Goal: Task Accomplishment & Management: Manage account settings

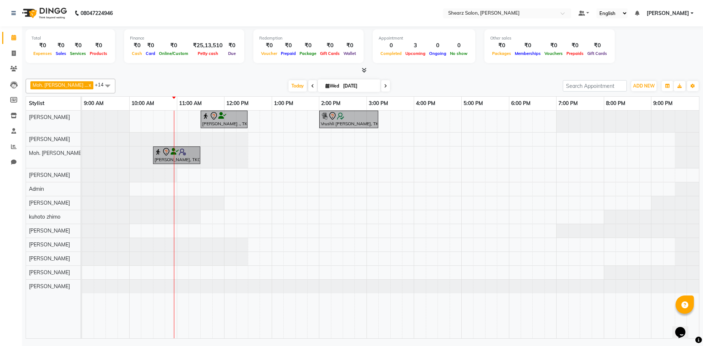
click at [384, 87] on icon at bounding box center [385, 86] width 3 height 4
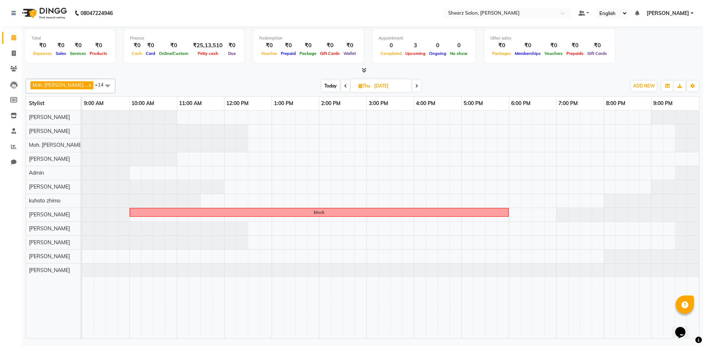
click at [415, 85] on icon at bounding box center [416, 86] width 3 height 4
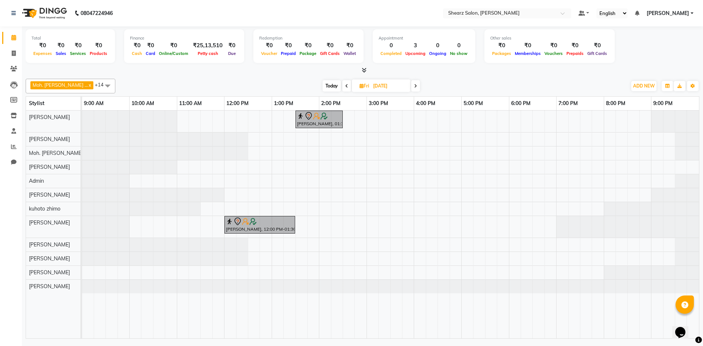
click at [323, 85] on span "Today" at bounding box center [332, 85] width 18 height 11
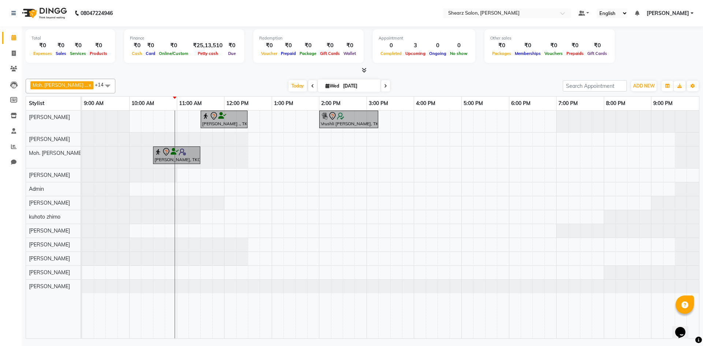
click at [384, 86] on icon at bounding box center [385, 86] width 3 height 4
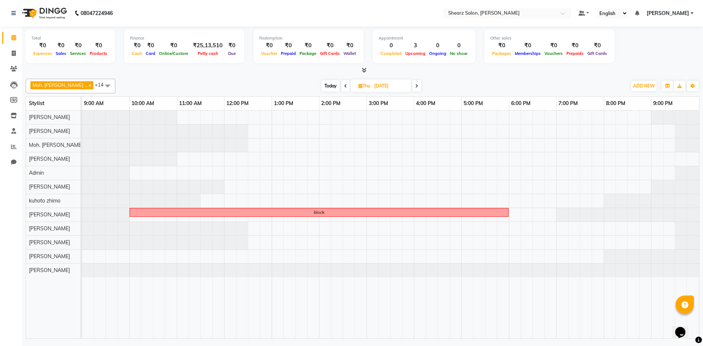
click at [415, 85] on icon at bounding box center [416, 86] width 3 height 4
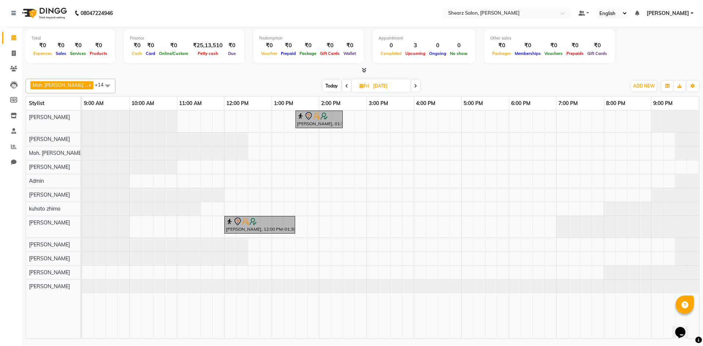
click at [411, 85] on span at bounding box center [415, 85] width 9 height 11
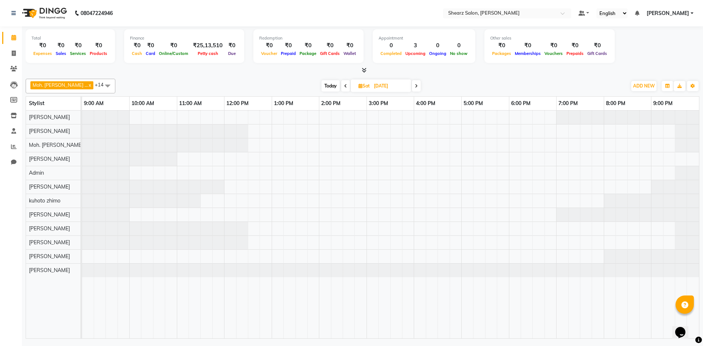
click at [412, 85] on span at bounding box center [416, 85] width 9 height 11
click at [321, 84] on span "Today" at bounding box center [330, 85] width 18 height 11
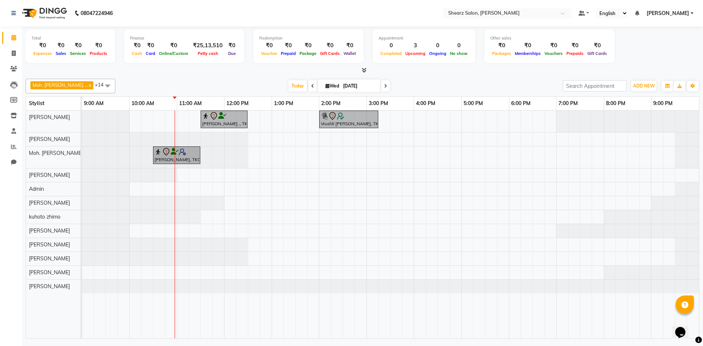
click at [311, 84] on icon at bounding box center [312, 86] width 3 height 4
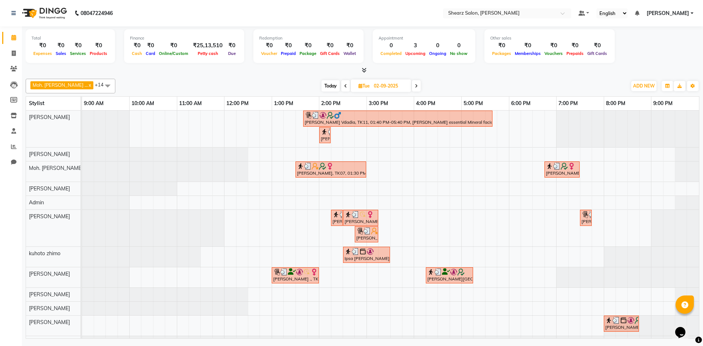
click at [344, 87] on icon at bounding box center [345, 86] width 3 height 4
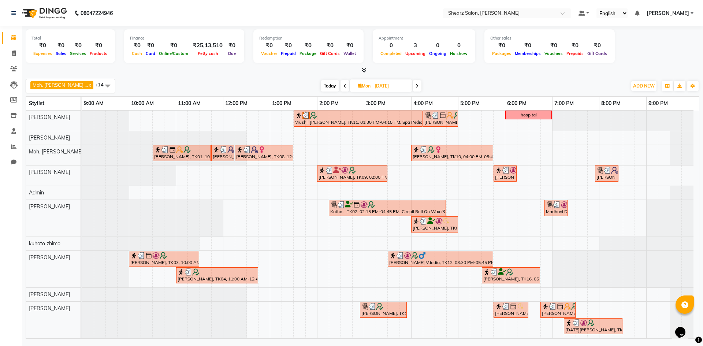
click at [413, 85] on span at bounding box center [417, 85] width 9 height 11
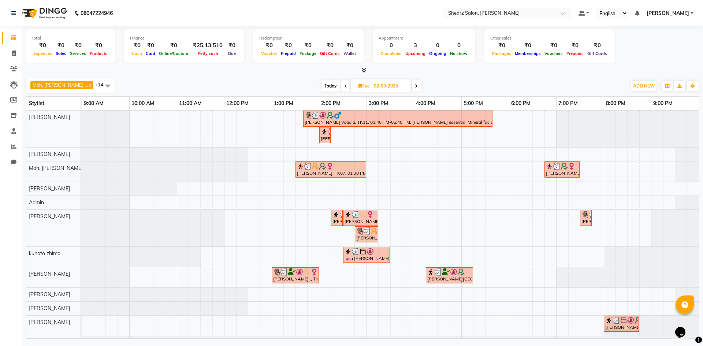
click at [412, 82] on span at bounding box center [416, 85] width 9 height 11
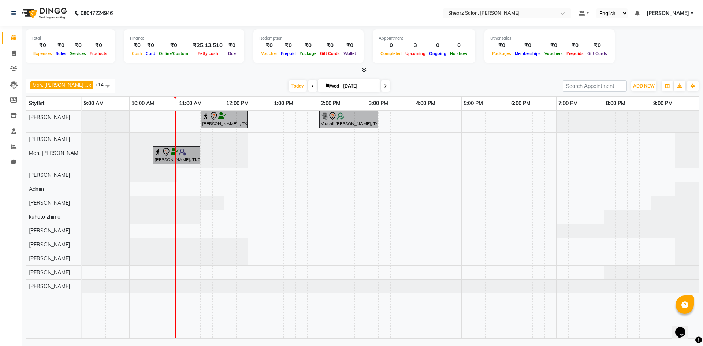
click at [381, 85] on span at bounding box center [385, 85] width 9 height 11
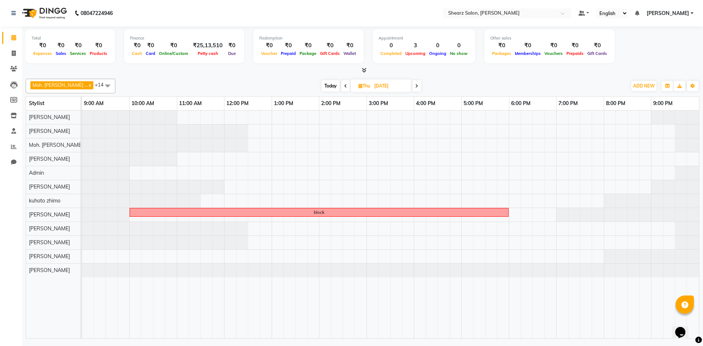
click at [322, 86] on span "Today" at bounding box center [331, 85] width 18 height 11
type input "[DATE]"
